Goal: Task Accomplishment & Management: Use online tool/utility

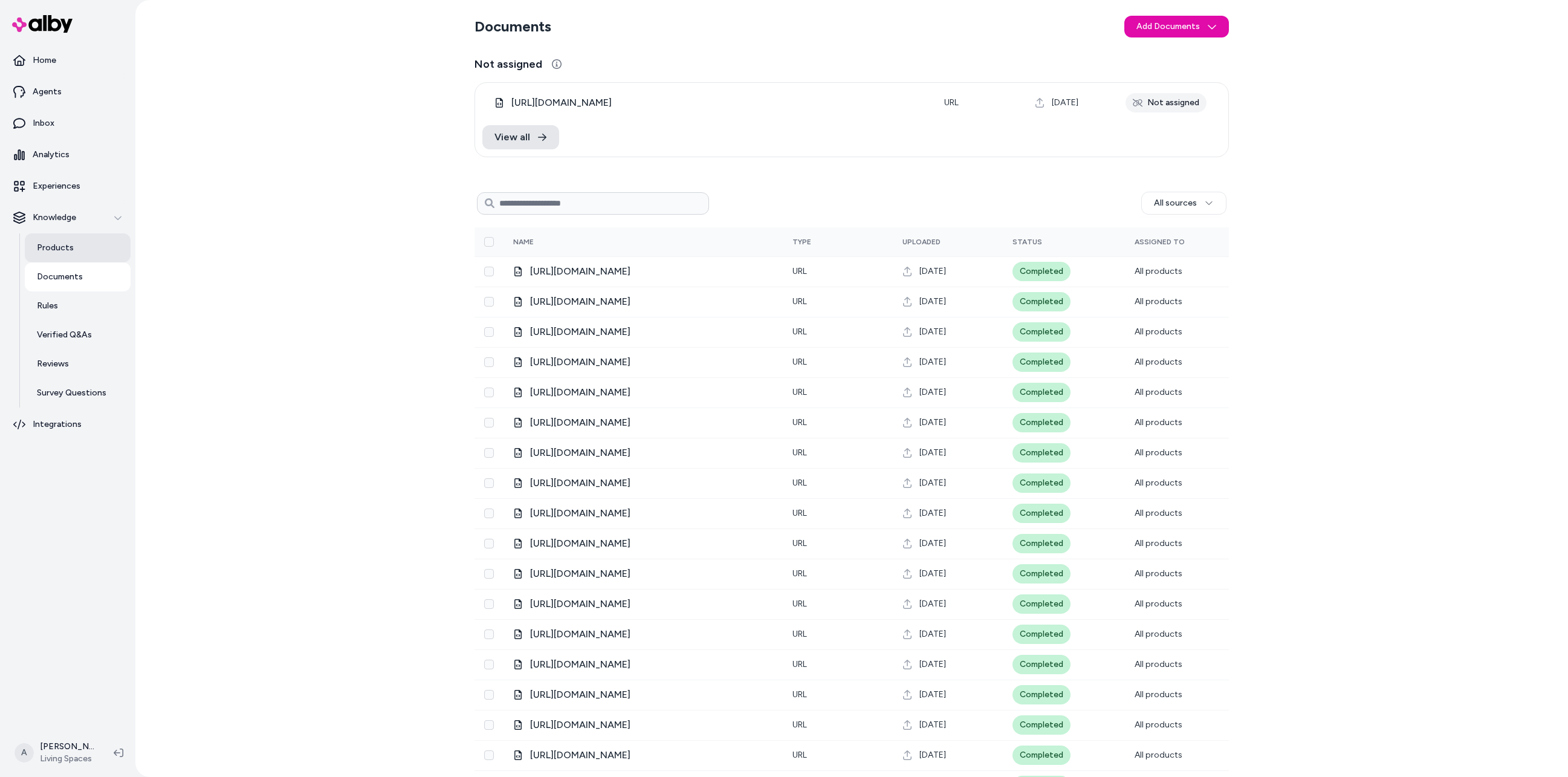
click at [54, 244] on p "Products" at bounding box center [56, 248] width 37 height 12
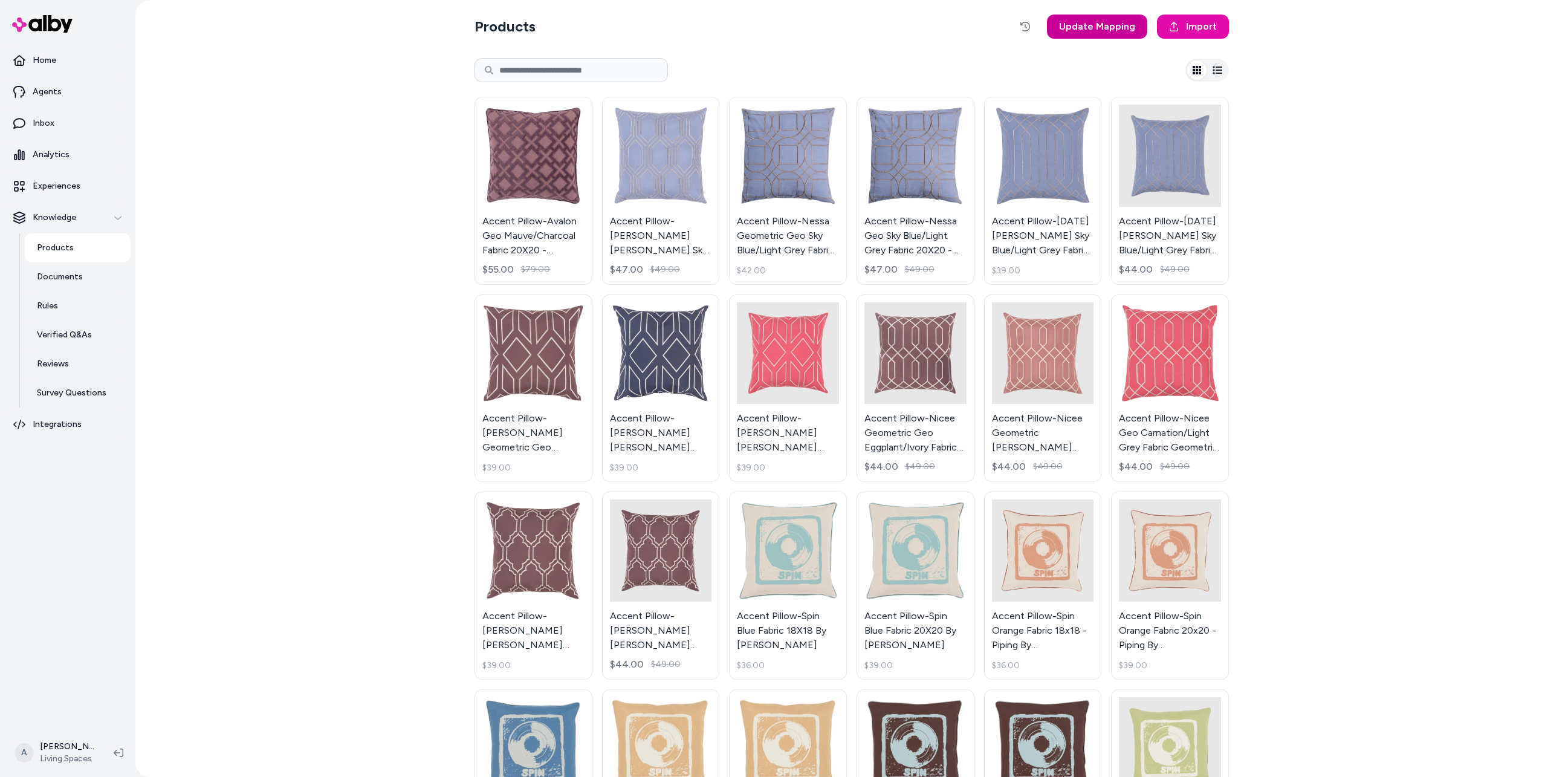
click at [1082, 27] on span "Update Mapping" at bounding box center [1097, 26] width 76 height 15
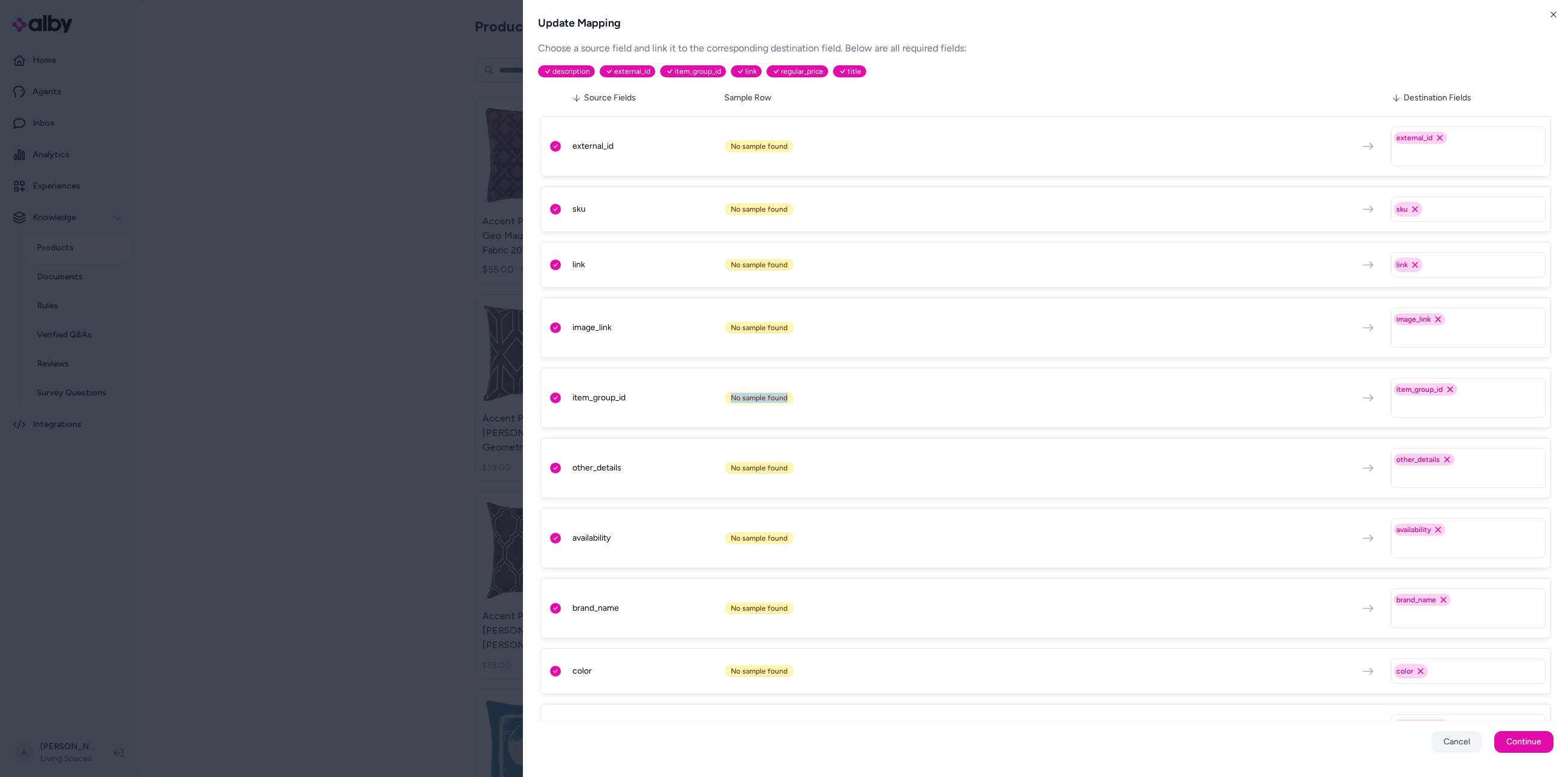
drag, startPoint x: 731, startPoint y: 394, endPoint x: 806, endPoint y: 396, distance: 75.0
click at [793, 398] on div "No sample found" at bounding box center [1035, 398] width 620 height 12
click at [359, 318] on html "Home Agents Inbox Analytics Experiences Knowledge Products Documents Rules Veri…" at bounding box center [784, 388] width 1568 height 777
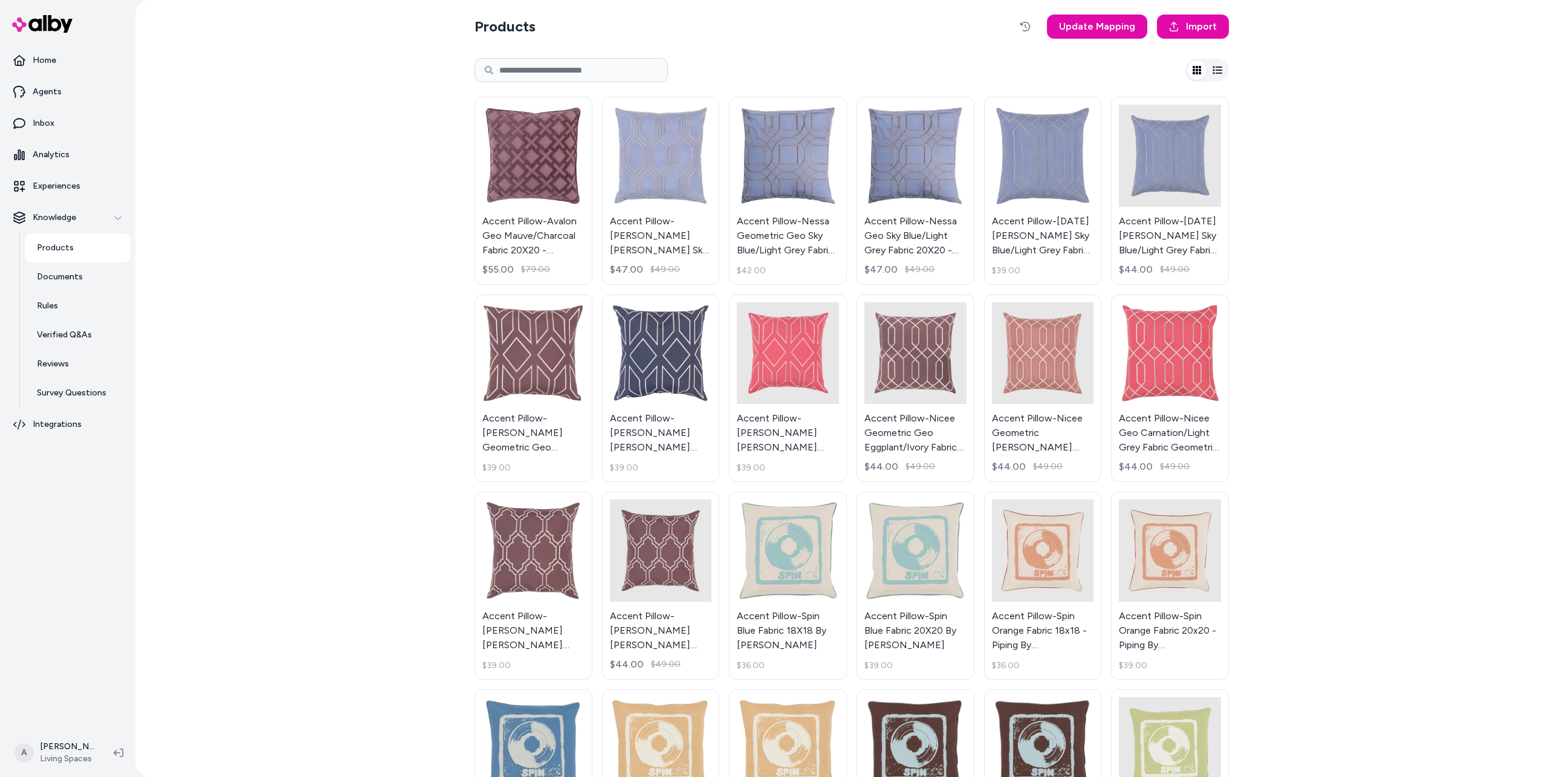
click at [287, 188] on div "Products Update Mapping Import Accent Pillow-Avalon Geo Mauve/Charcoal Fabric 2…" at bounding box center [852, 388] width 1433 height 777
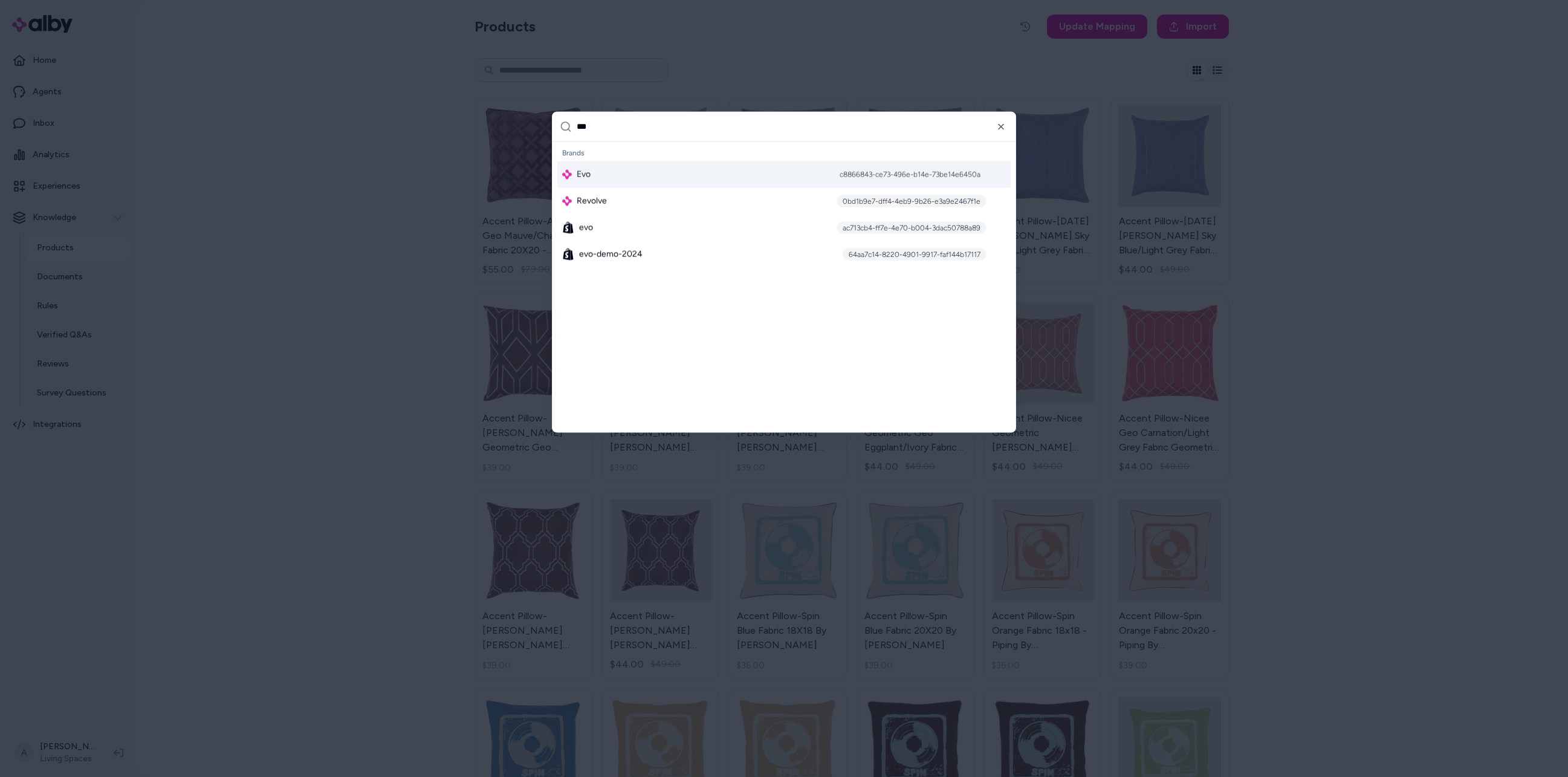
type input "***"
click at [623, 172] on div "Evo c8866843-ce73-496e-b14e-73be14e6450a" at bounding box center [784, 174] width 453 height 26
